Goal: Information Seeking & Learning: Learn about a topic

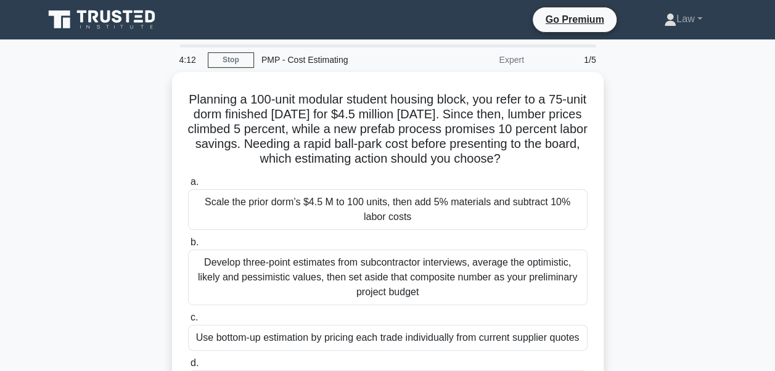
drag, startPoint x: 701, startPoint y: 169, endPoint x: 709, endPoint y: 161, distance: 10.9
click at [704, 169] on div "Planning a 100-unit modular student housing block, you refer to a 75-unit dorm …" at bounding box center [387, 250] width 703 height 356
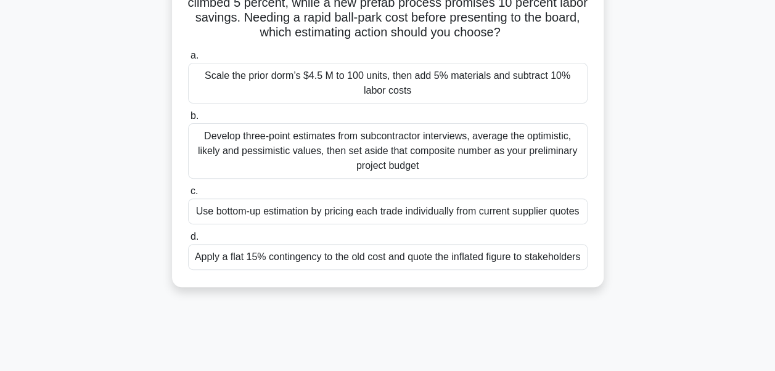
scroll to position [62, 0]
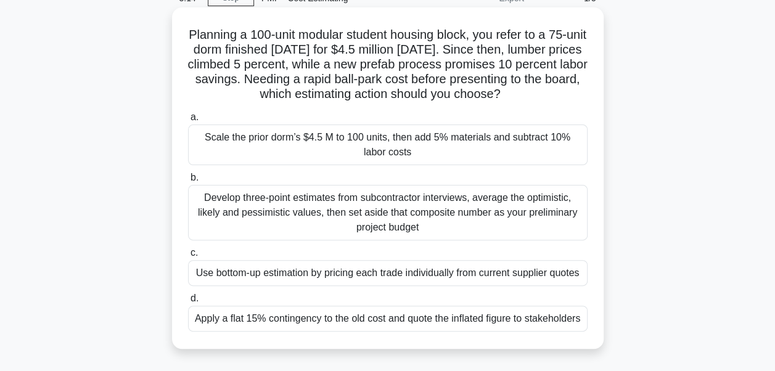
click at [312, 285] on div "Use bottom-up estimation by pricing each trade individually from current suppli…" at bounding box center [387, 273] width 399 height 26
click at [188, 257] on input "c. Use bottom-up estimation by pricing each trade individually from current sup…" at bounding box center [188, 253] width 0 height 8
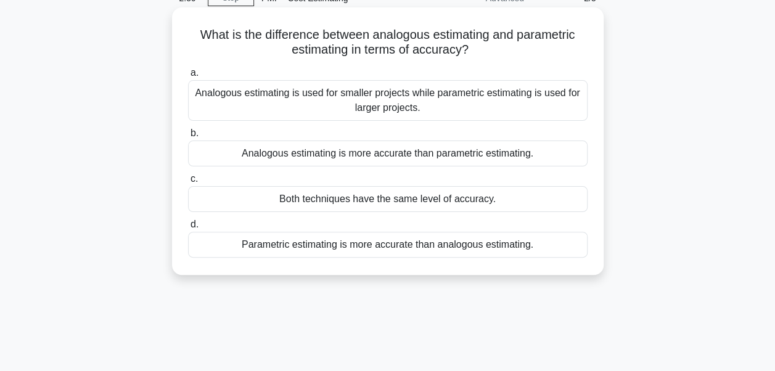
scroll to position [123, 0]
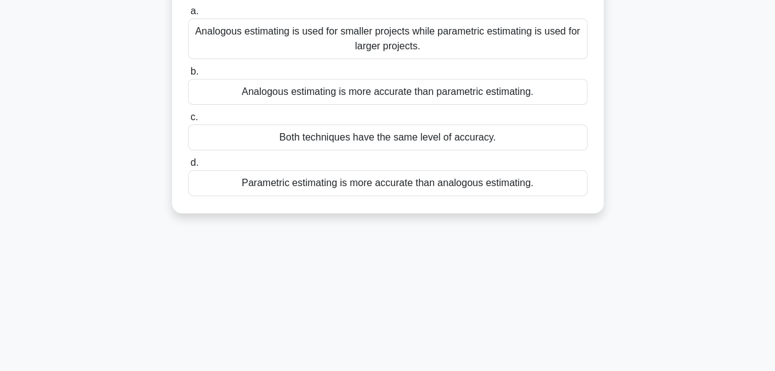
click at [260, 179] on div "Parametric estimating is more accurate than analogous estimating." at bounding box center [387, 183] width 399 height 26
click at [188, 167] on input "d. Parametric estimating is more accurate than analogous estimating." at bounding box center [188, 163] width 0 height 8
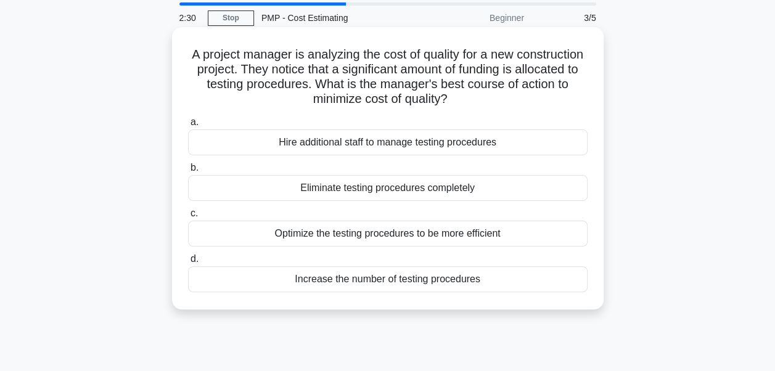
scroll to position [62, 0]
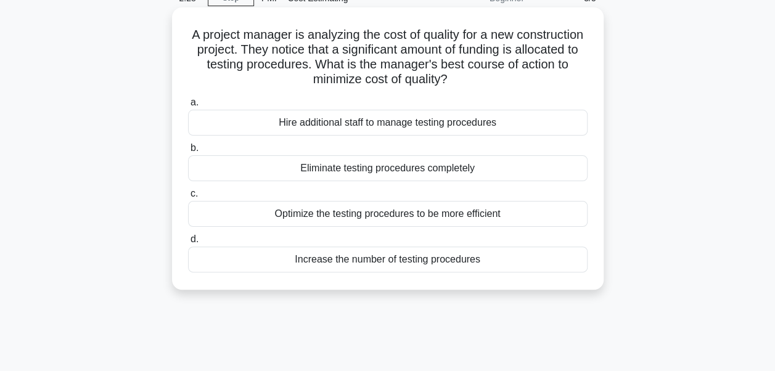
click at [258, 197] on label "c. Optimize the testing procedures to be more efficient" at bounding box center [387, 206] width 399 height 41
click at [188, 197] on input "c. Optimize the testing procedures to be more efficient" at bounding box center [188, 194] width 0 height 8
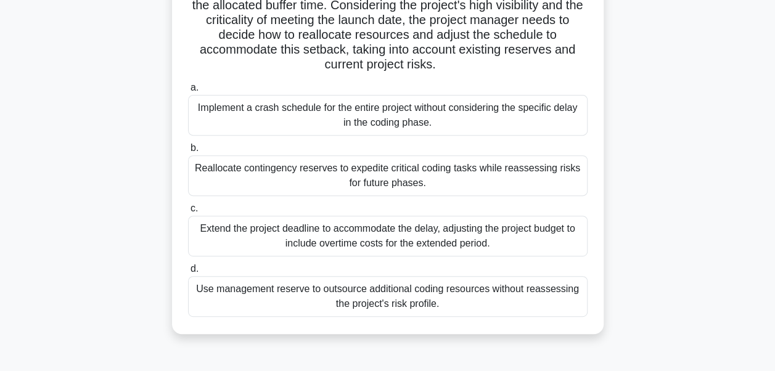
scroll to position [185, 0]
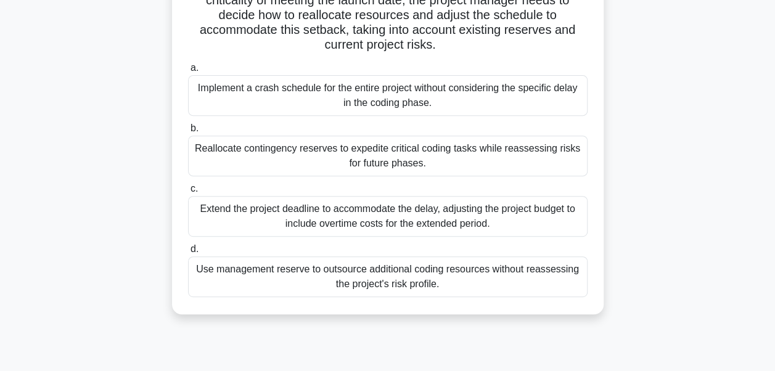
click at [267, 166] on div "Reallocate contingency reserves to expedite critical coding tasks while reasses…" at bounding box center [387, 156] width 399 height 41
click at [188, 133] on input "b. Reallocate contingency reserves to expedite critical coding tasks while reas…" at bounding box center [188, 128] width 0 height 8
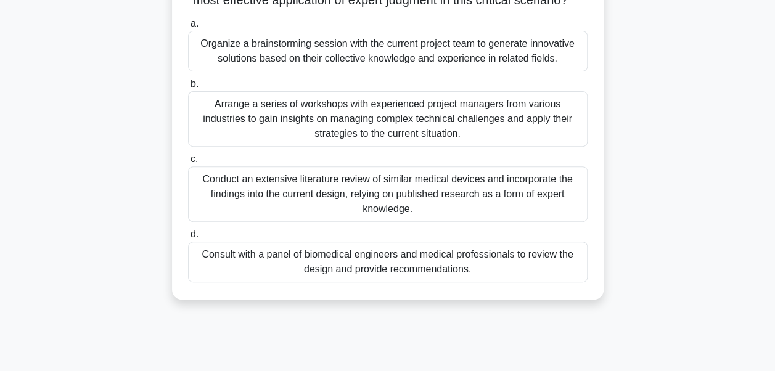
click at [263, 198] on div "Conduct an extensive literature review of similar medical devices and incorpora…" at bounding box center [387, 193] width 399 height 55
click at [188, 163] on input "c. Conduct an extensive literature review of similar medical devices and incorp…" at bounding box center [188, 159] width 0 height 8
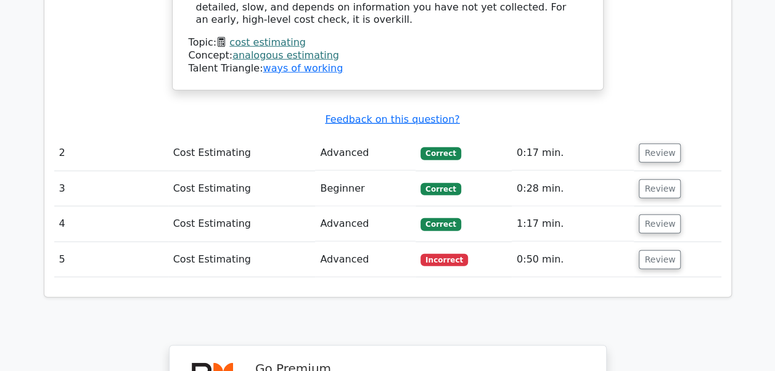
scroll to position [1602, 0]
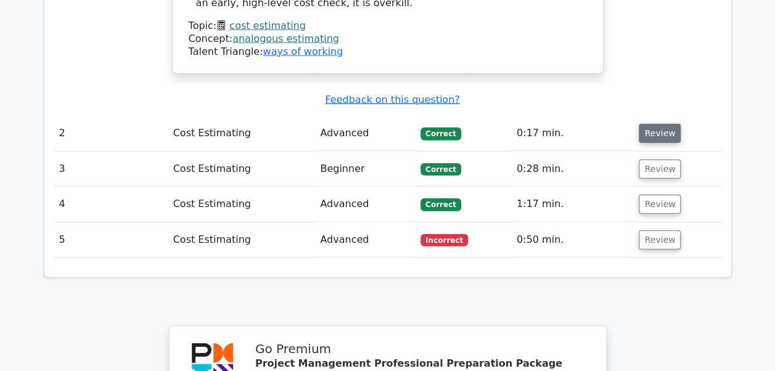
click at [657, 124] on button "Review" at bounding box center [660, 133] width 42 height 19
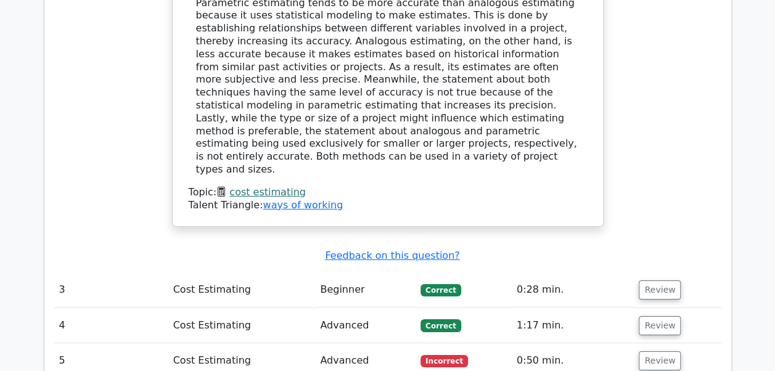
scroll to position [2096, 0]
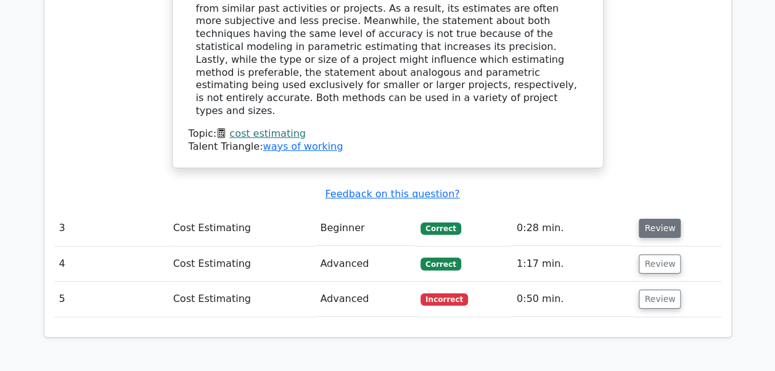
click at [641, 219] on button "Review" at bounding box center [660, 228] width 42 height 19
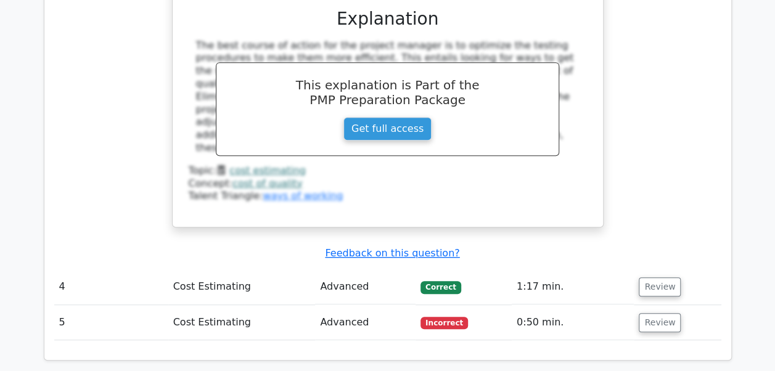
scroll to position [2712, 0]
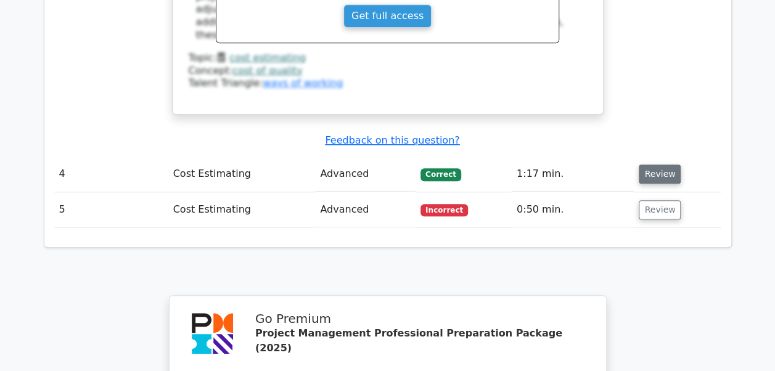
click at [661, 165] on button "Review" at bounding box center [660, 174] width 42 height 19
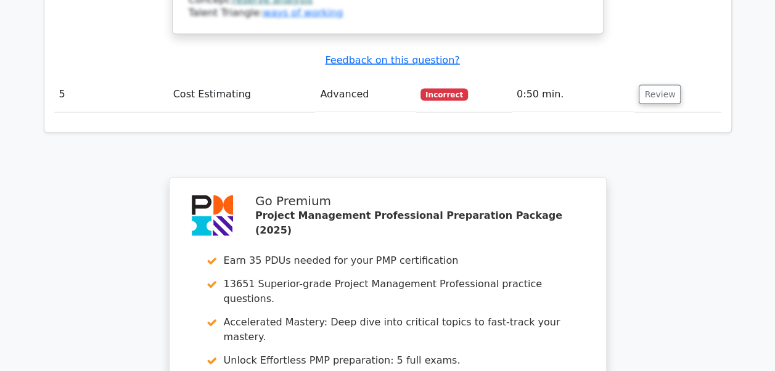
scroll to position [3575, 0]
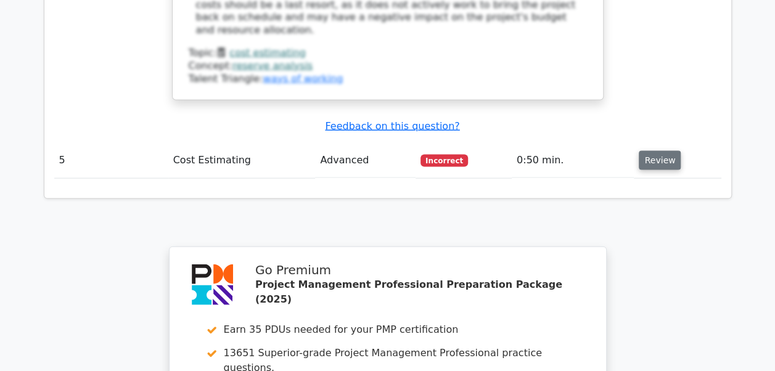
click at [661, 151] on button "Review" at bounding box center [660, 160] width 42 height 19
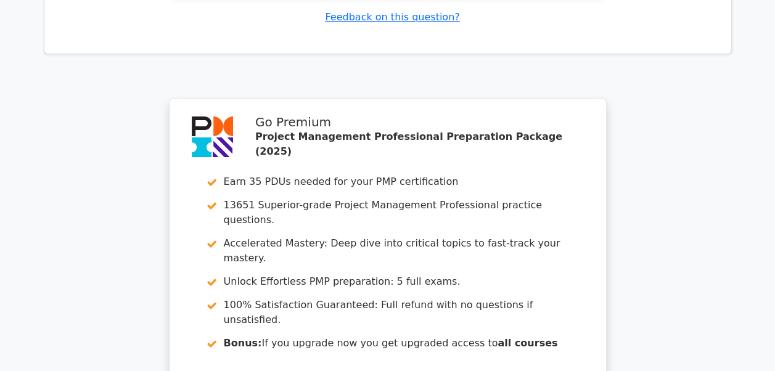
scroll to position [4741, 0]
